Goal: Check status: Check status

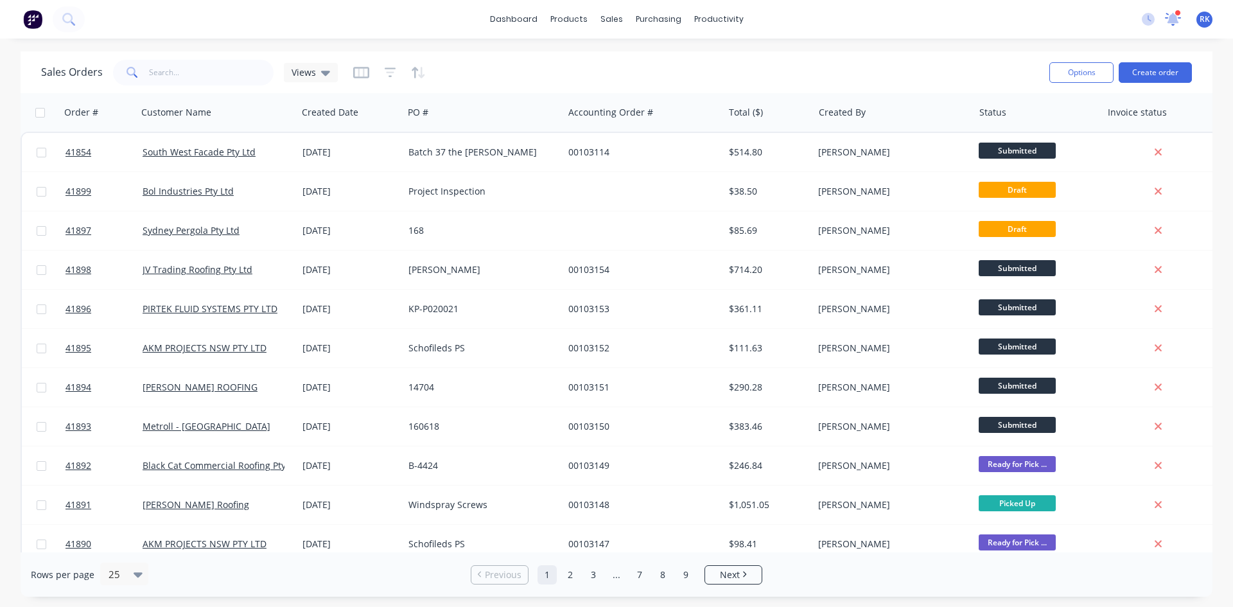
click at [1179, 19] on icon at bounding box center [1173, 19] width 16 height 13
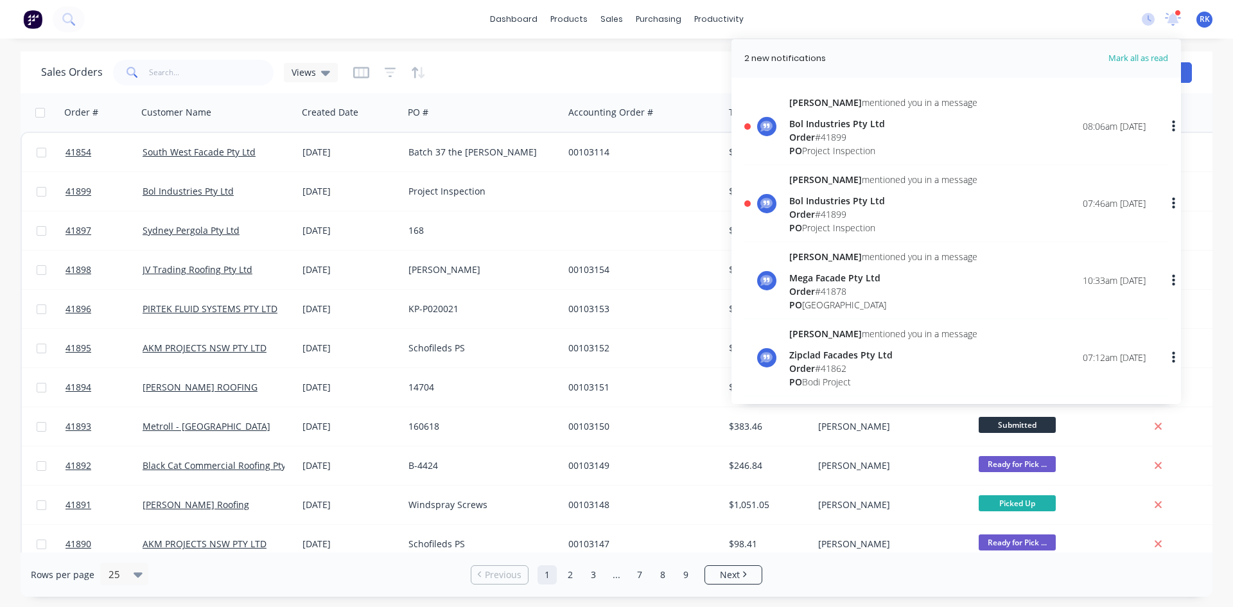
click at [886, 209] on div "Order # 41899" at bounding box center [883, 213] width 188 height 13
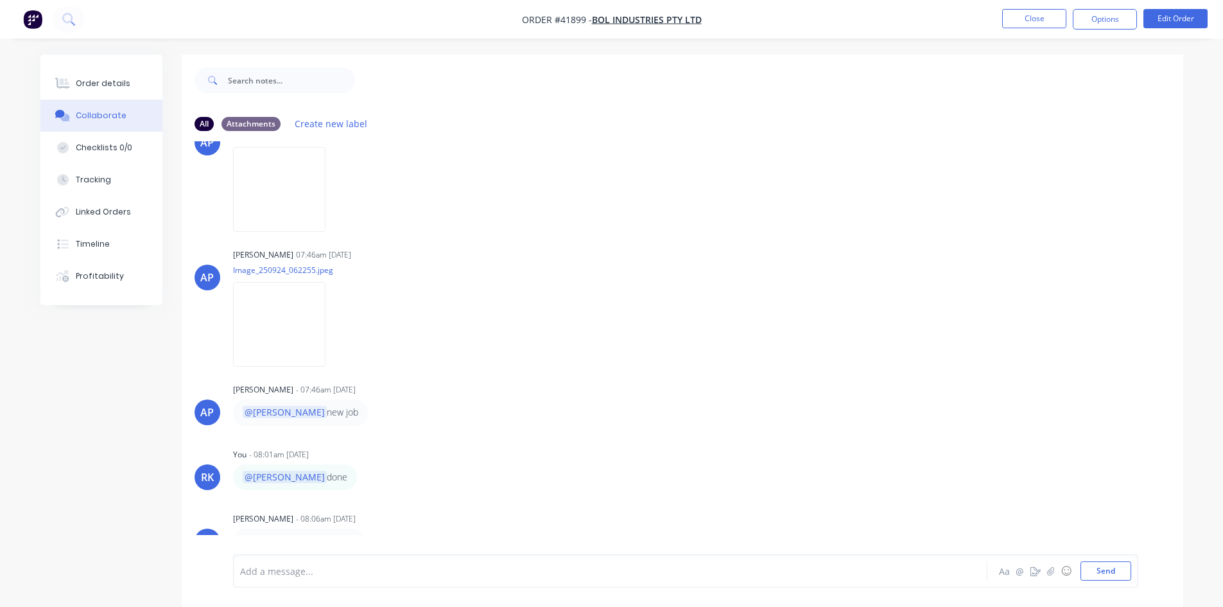
scroll to position [19, 0]
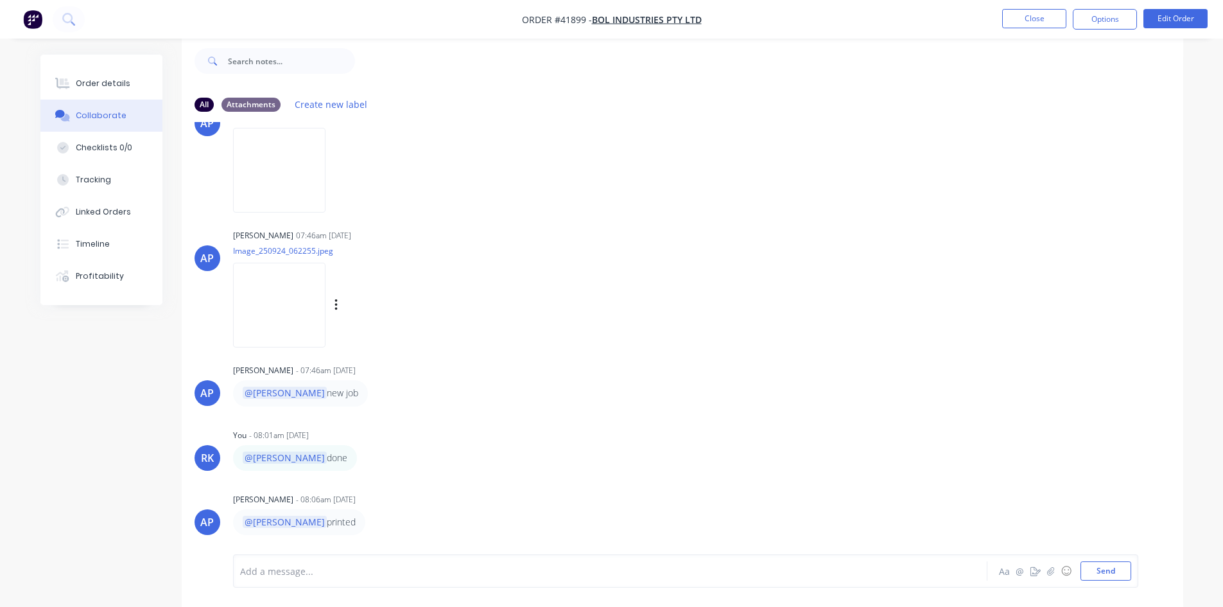
click at [289, 283] on img at bounding box center [279, 305] width 92 height 84
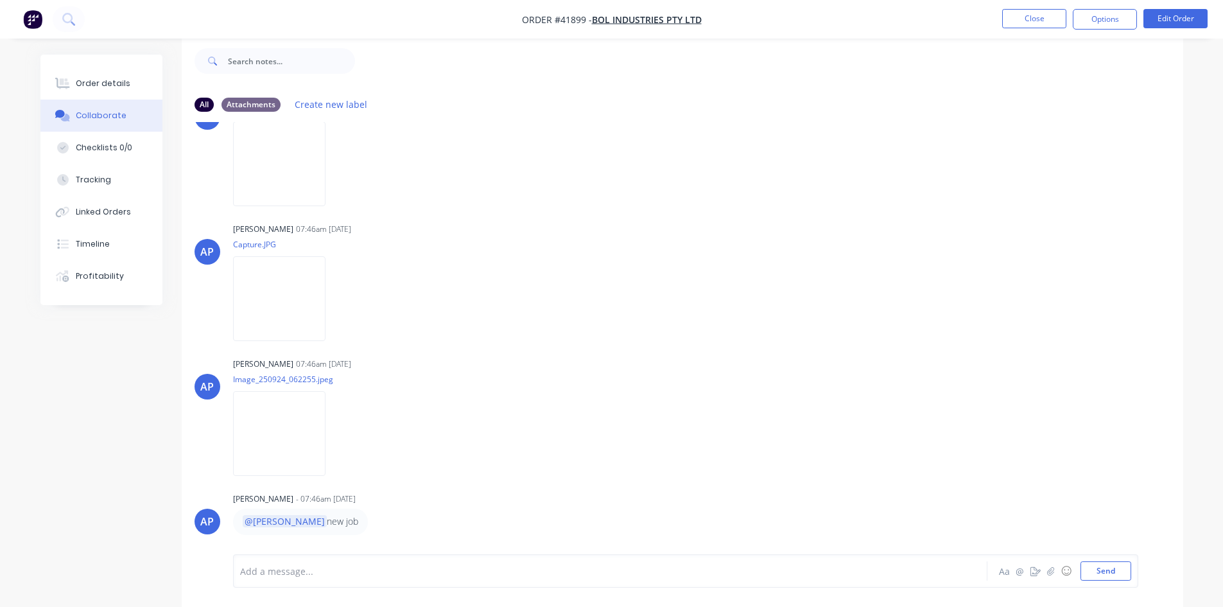
scroll to position [0, 0]
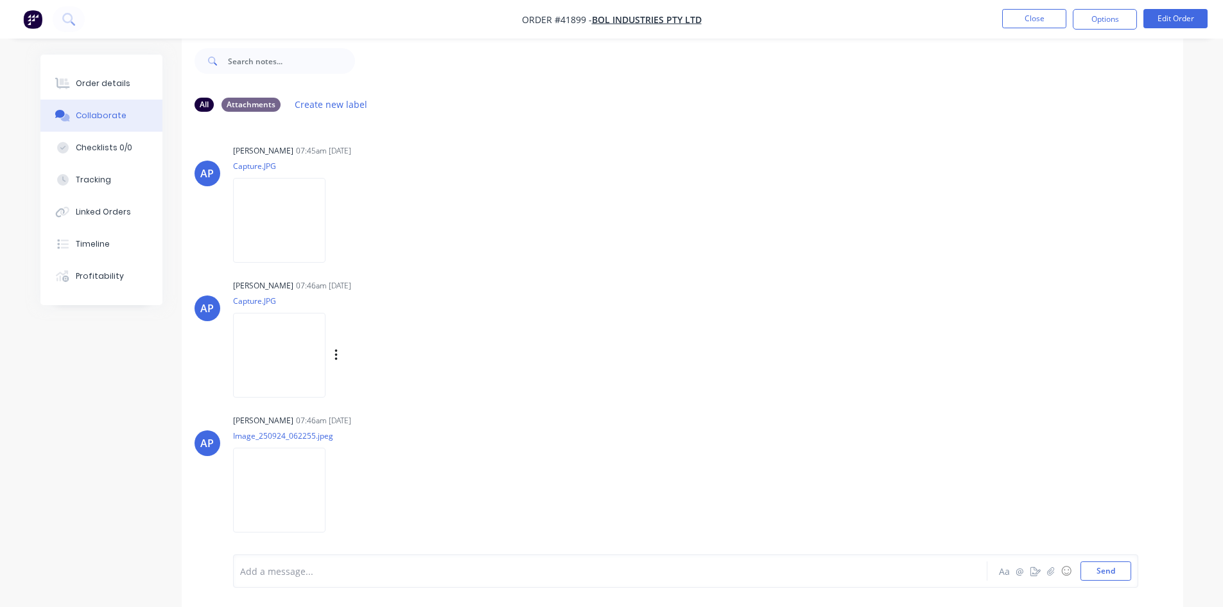
click at [326, 348] on img at bounding box center [279, 355] width 92 height 84
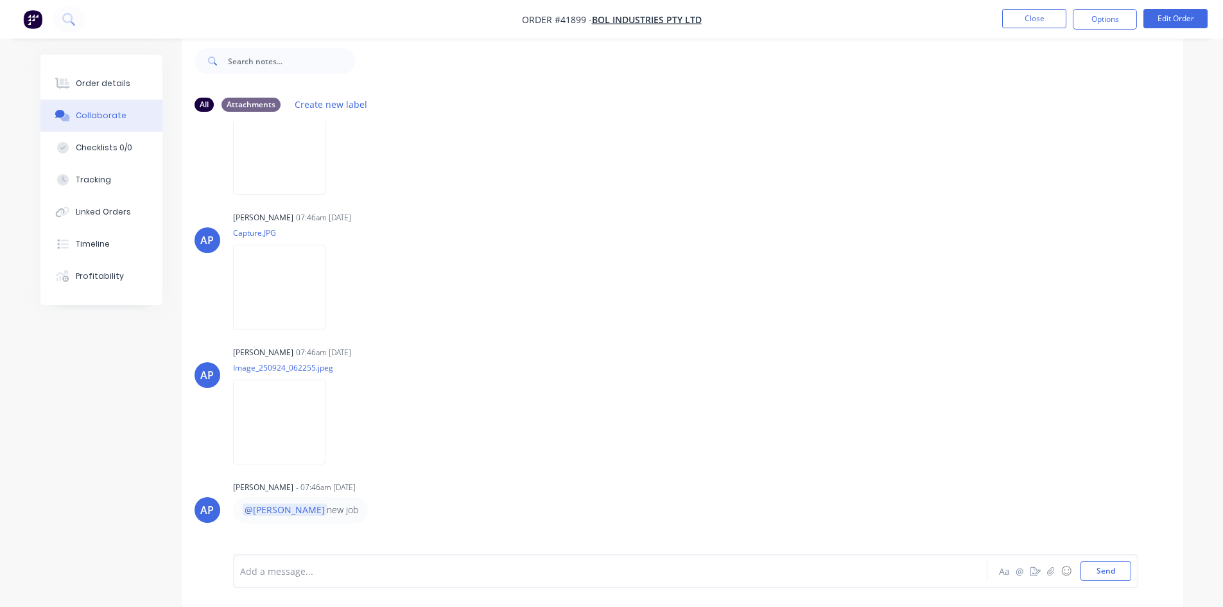
scroll to position [185, 0]
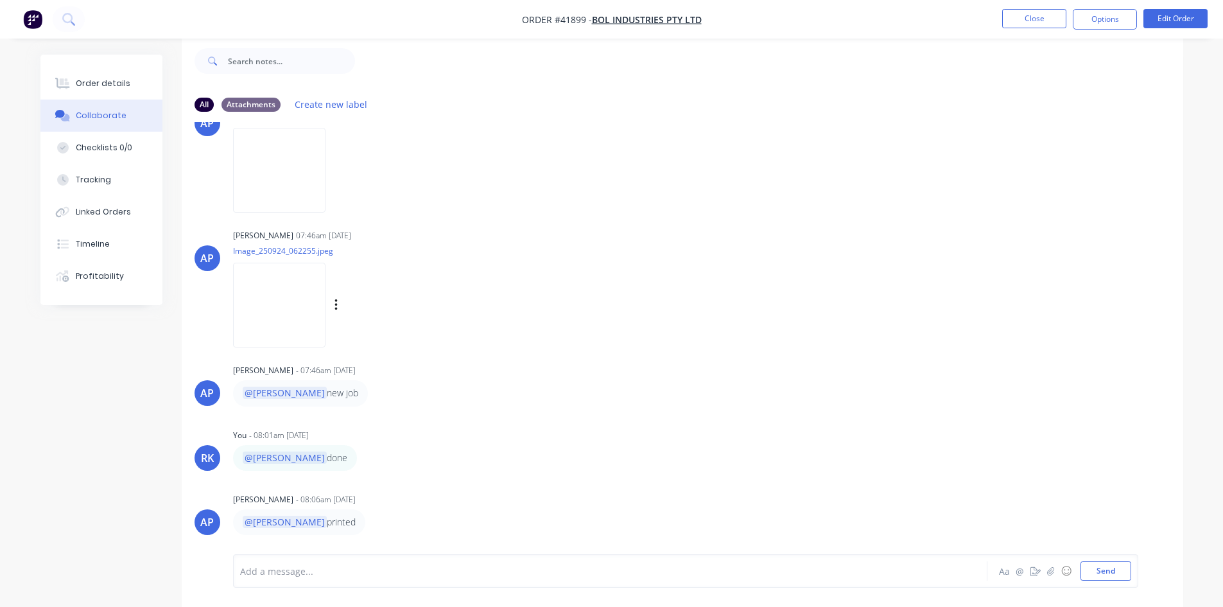
click at [252, 303] on img at bounding box center [279, 305] width 92 height 84
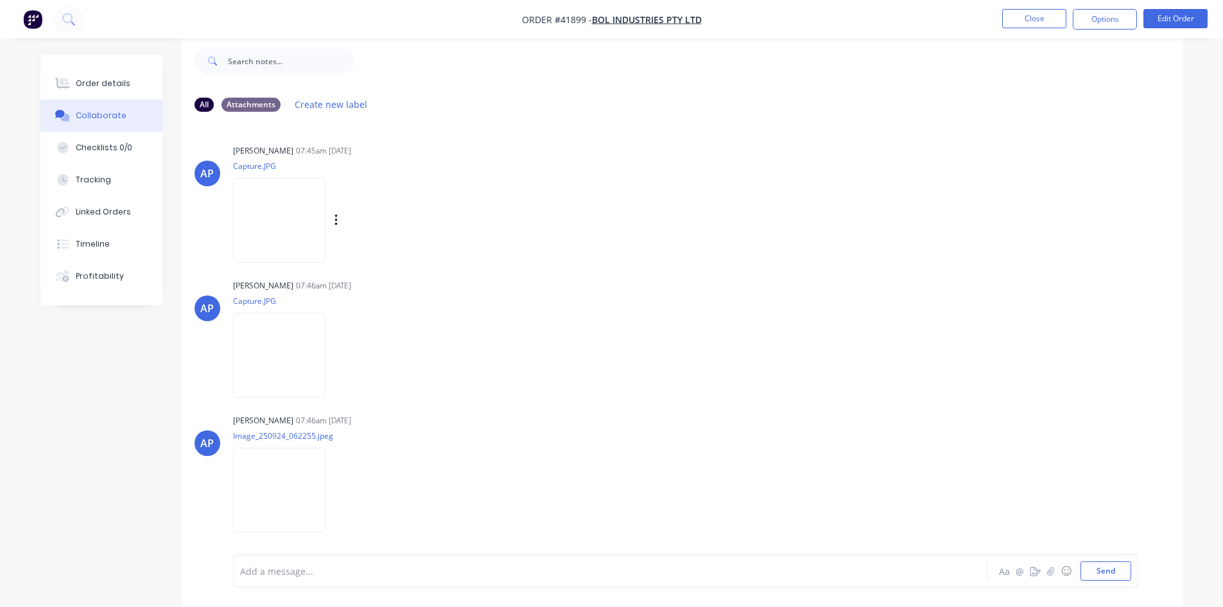
click at [469, 249] on div "Labels Download" at bounding box center [351, 220] width 236 height 96
click at [250, 221] on img at bounding box center [279, 220] width 92 height 84
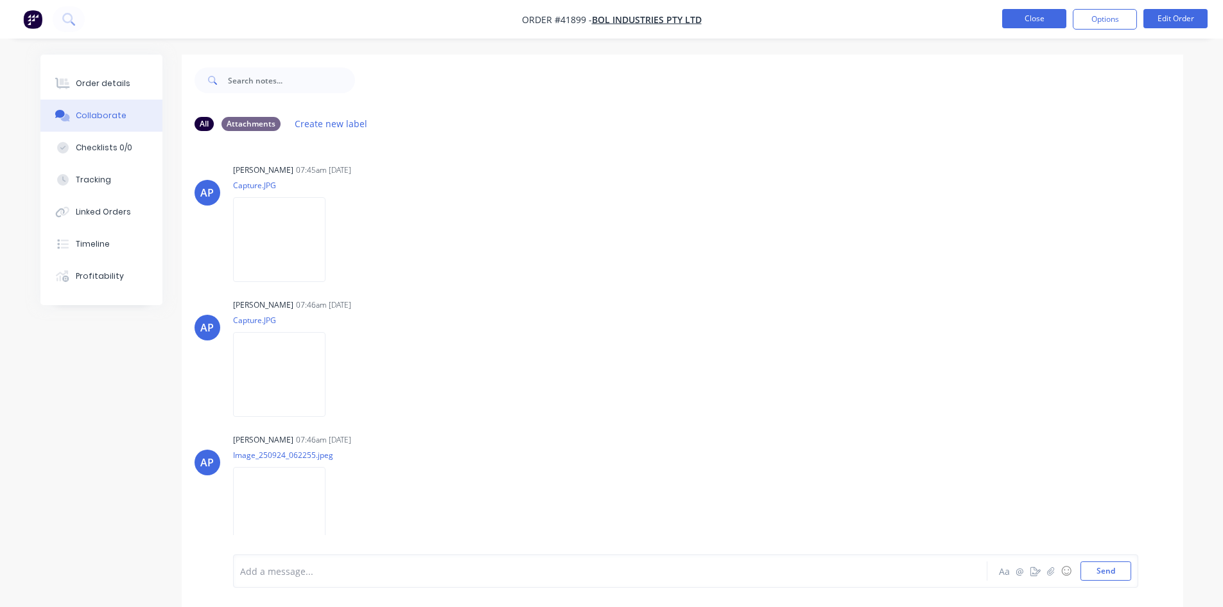
click at [1055, 14] on button "Close" at bounding box center [1035, 18] width 64 height 19
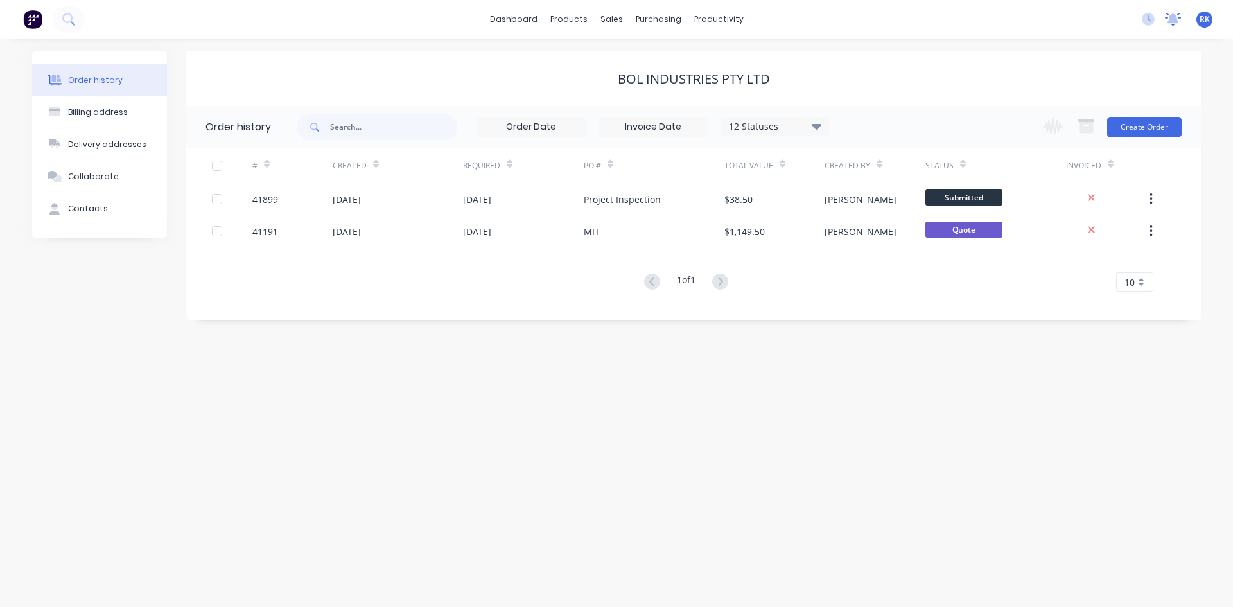
click at [1175, 24] on icon at bounding box center [1173, 19] width 16 height 13
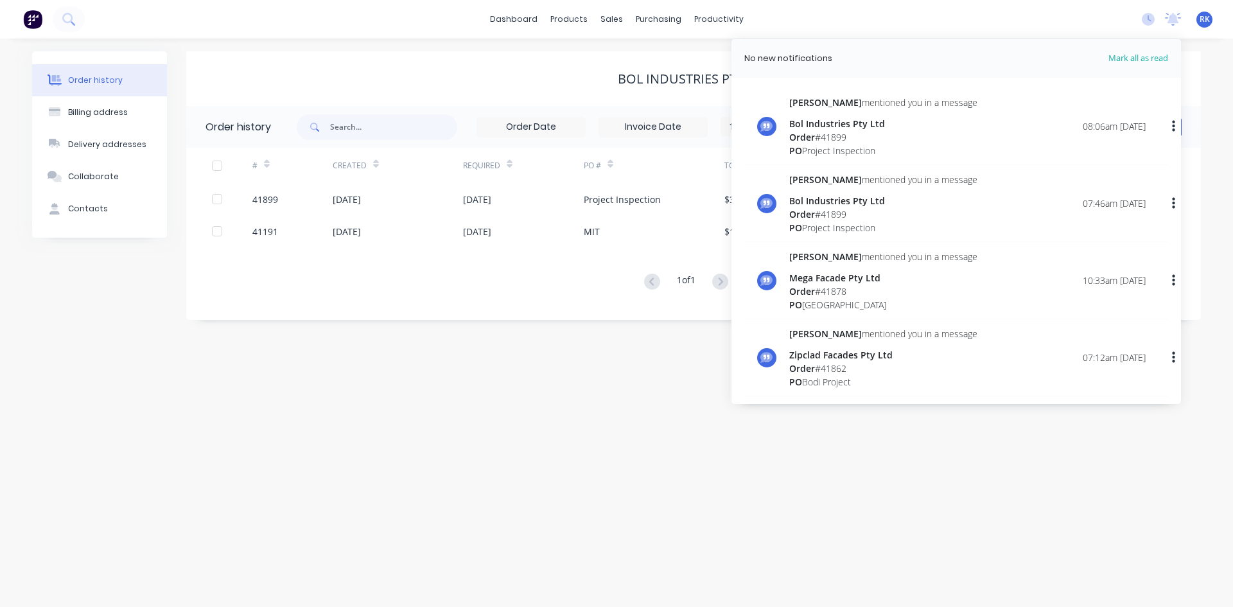
click at [1025, 19] on div "dashboard products sales purchasing productivity dashboard products Product Cat…" at bounding box center [616, 19] width 1233 height 39
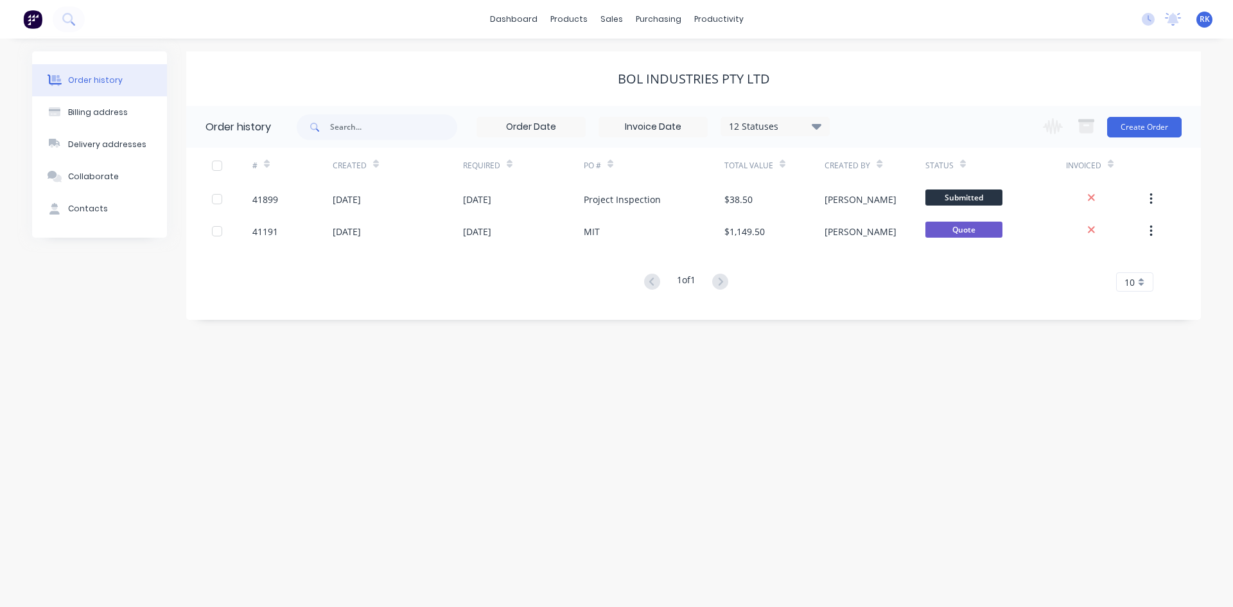
click at [1025, 19] on div "dashboard products sales purchasing productivity dashboard products Product Cat…" at bounding box center [616, 19] width 1233 height 39
